Goal: Task Accomplishment & Management: Manage account settings

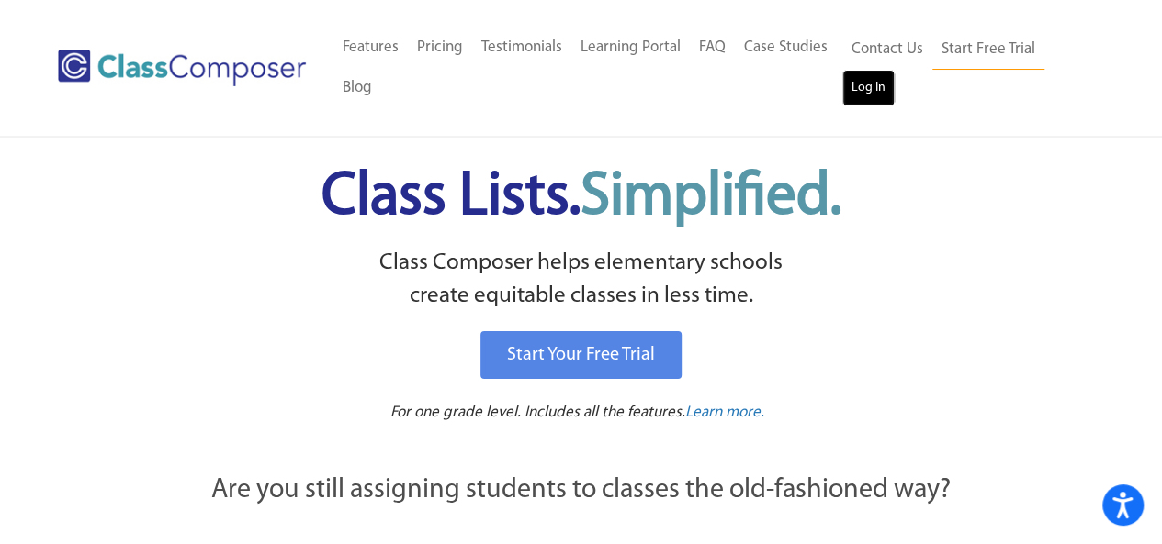
click at [883, 87] on link "Log In" at bounding box center [868, 88] width 52 height 37
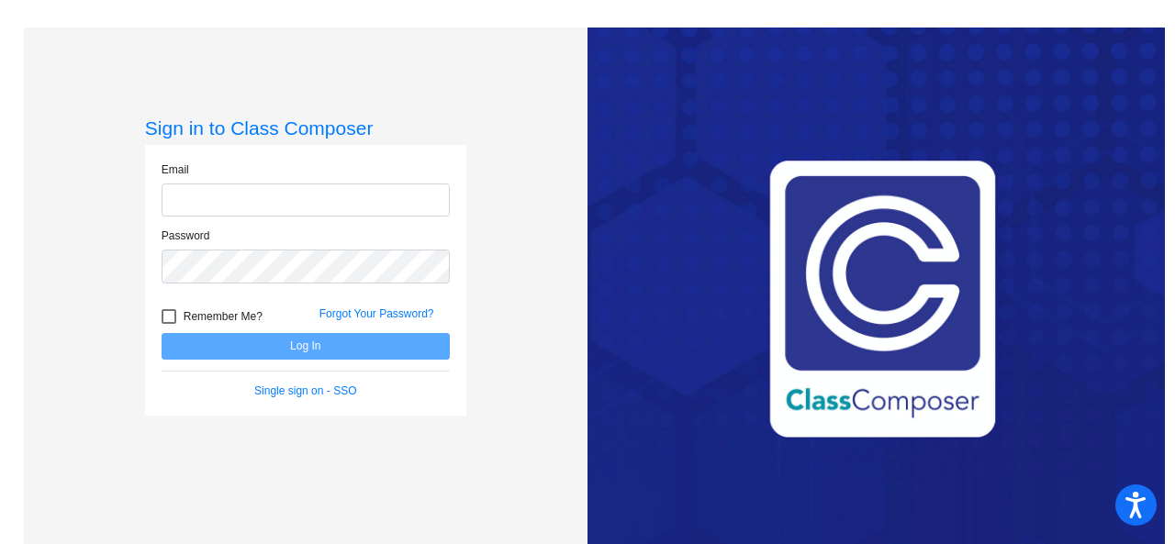
type input "[EMAIL_ADDRESS][DOMAIN_NAME]"
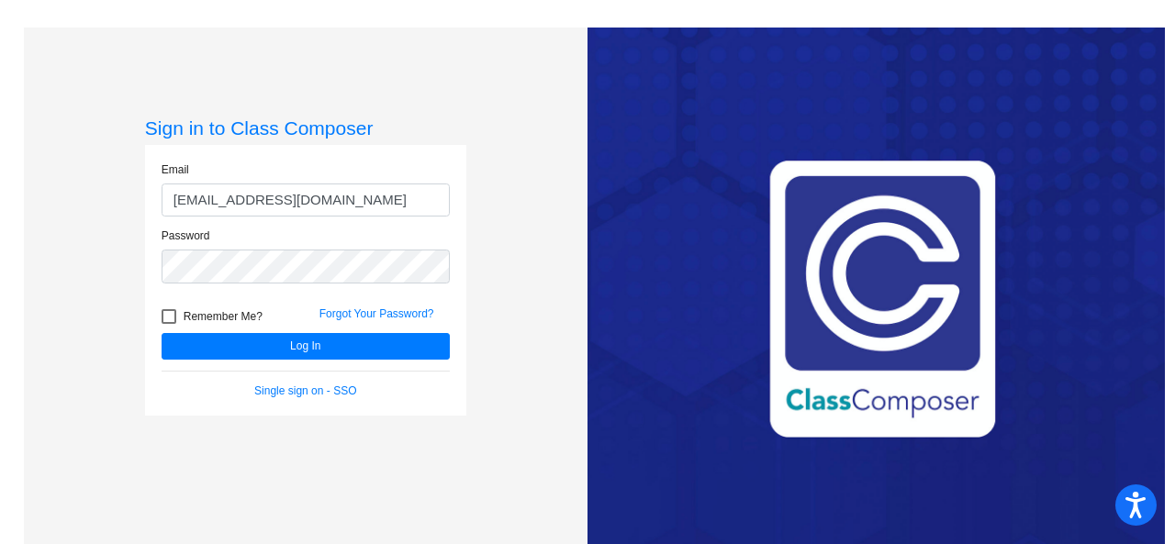
click at [242, 361] on form "Email [EMAIL_ADDRESS][DOMAIN_NAME] Password Remember Me? Forgot Your Password? …" at bounding box center [306, 281] width 288 height 238
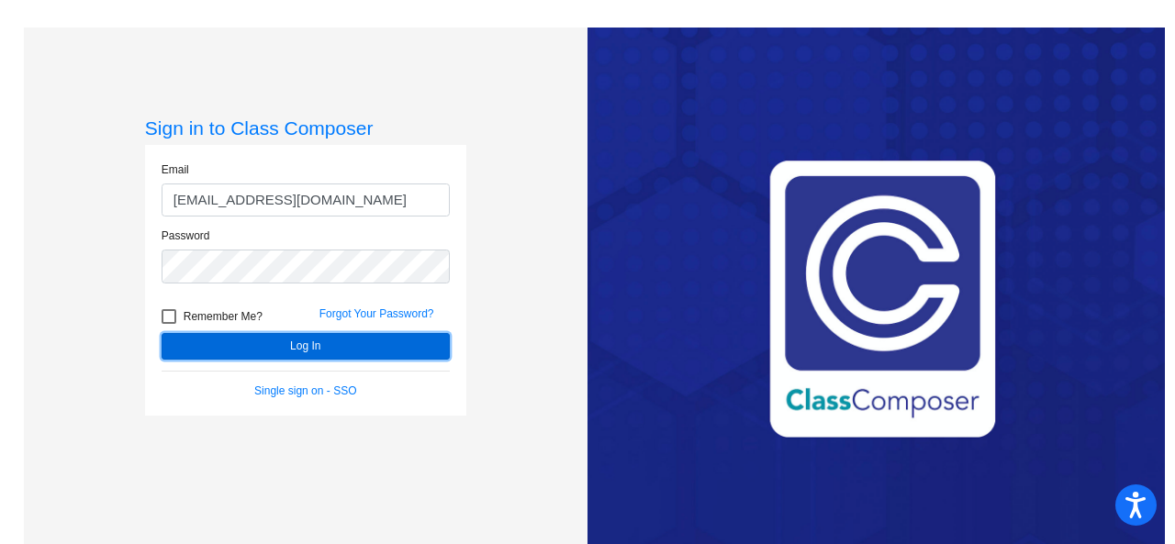
click at [250, 354] on button "Log In" at bounding box center [306, 346] width 288 height 27
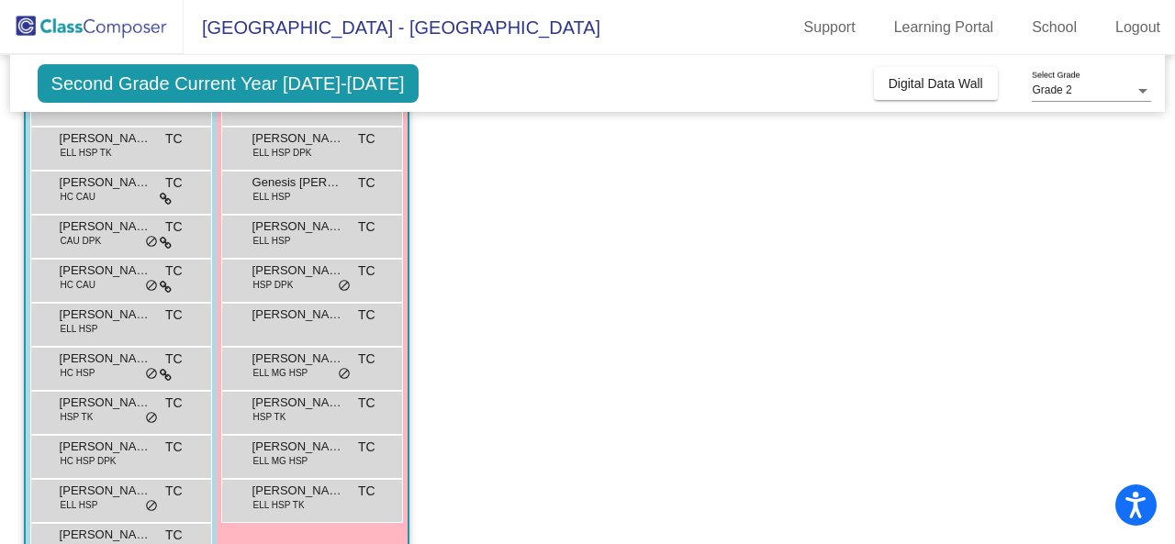
scroll to position [217, 0]
